Goal: Information Seeking & Learning: Learn about a topic

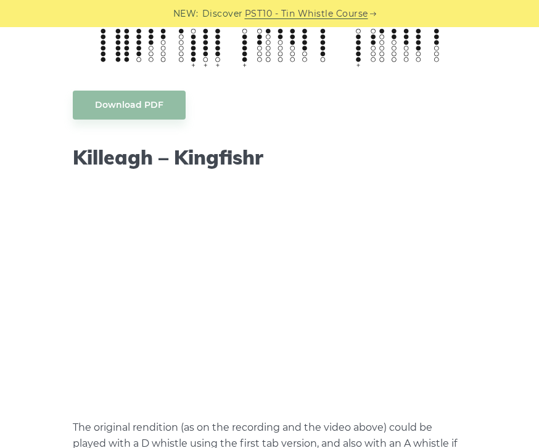
scroll to position [1121, 0]
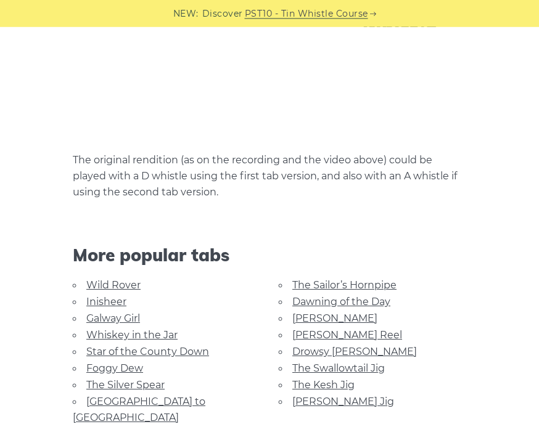
scroll to position [1386, 0]
click at [113, 319] on link "Galway Girl" at bounding box center [113, 318] width 54 height 12
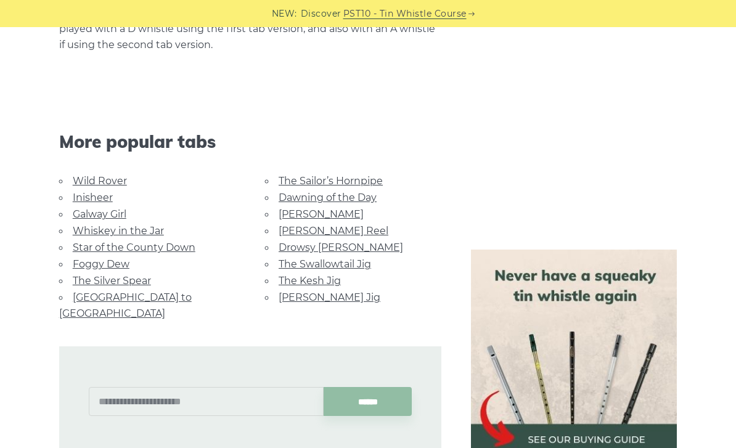
scroll to position [1608, 0]
click at [150, 254] on link "Star of the County Down" at bounding box center [134, 248] width 123 height 12
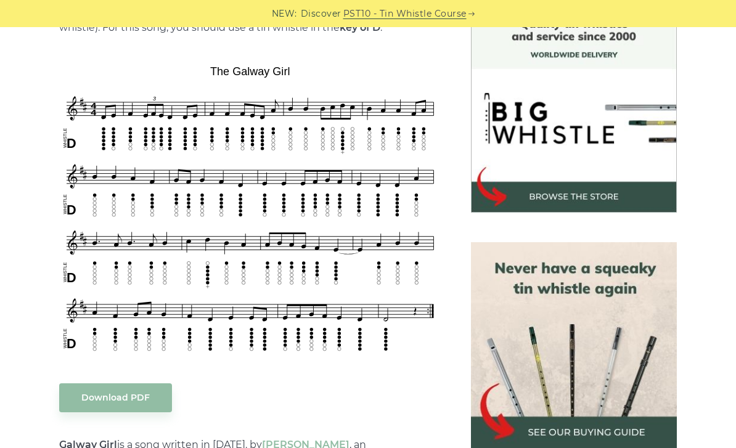
scroll to position [345, 0]
